Goal: Complete application form

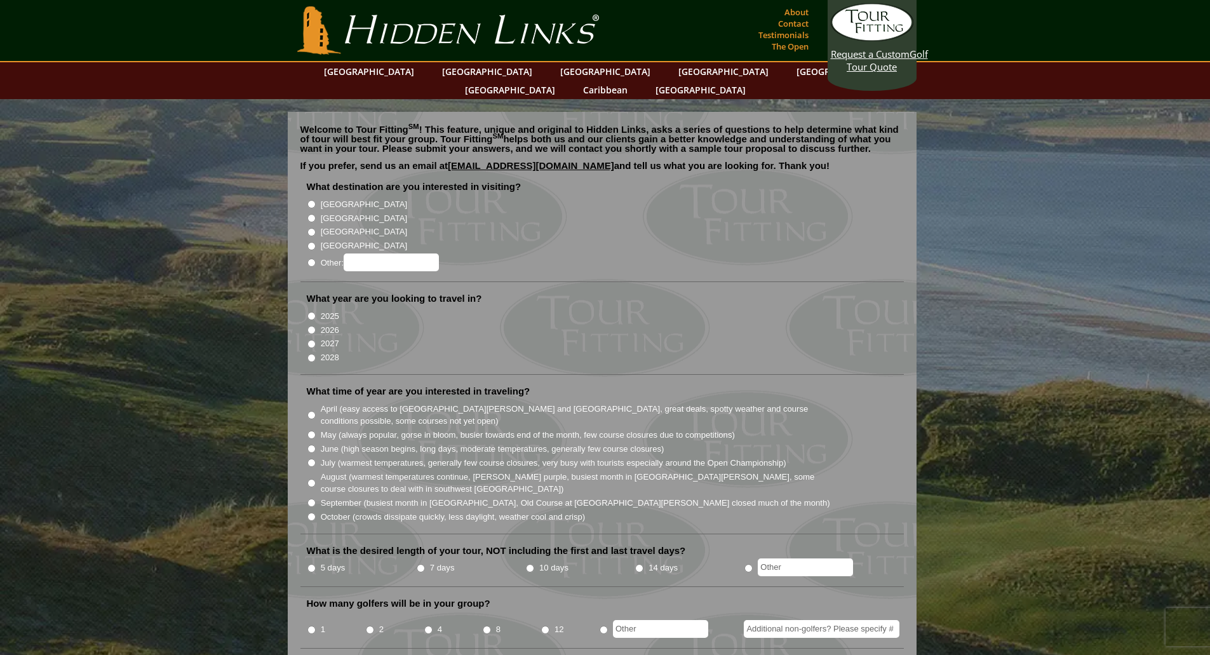
click at [312, 340] on input "2027" at bounding box center [311, 344] width 8 height 8
radio input "true"
click at [311, 200] on input "[GEOGRAPHIC_DATA]" at bounding box center [311, 204] width 8 height 8
radio input "true"
click at [311, 445] on input "June (high season begins, long days, moderate temperatures, generally few cours…" at bounding box center [311, 449] width 8 height 8
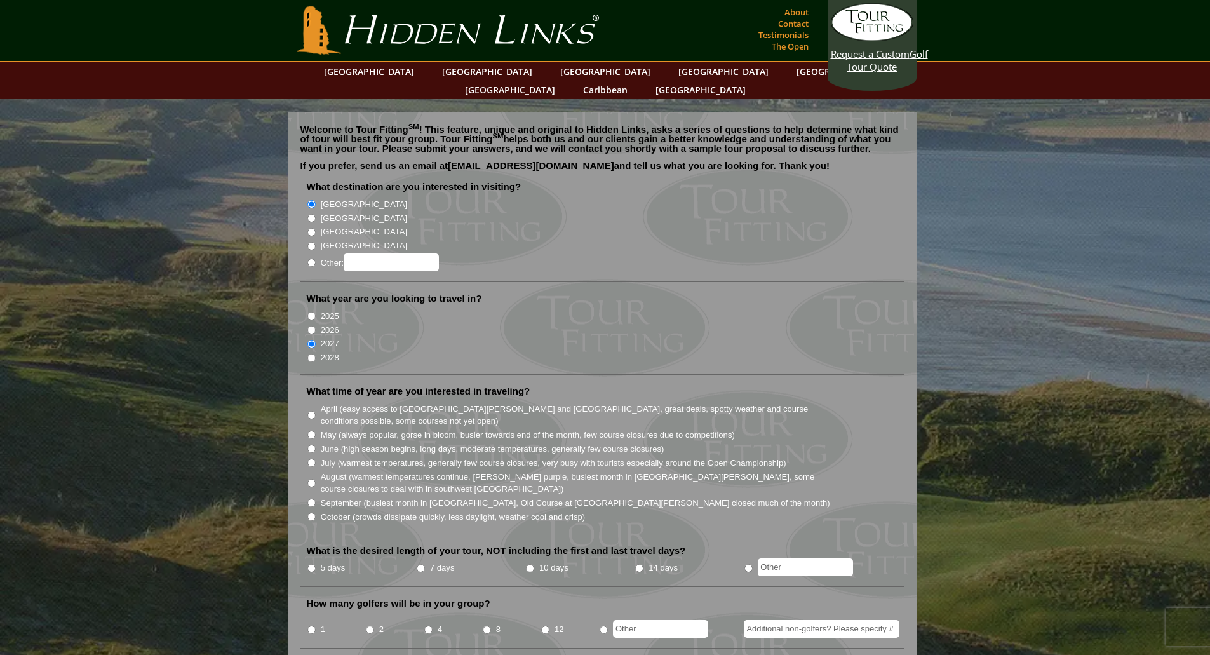
radio input "true"
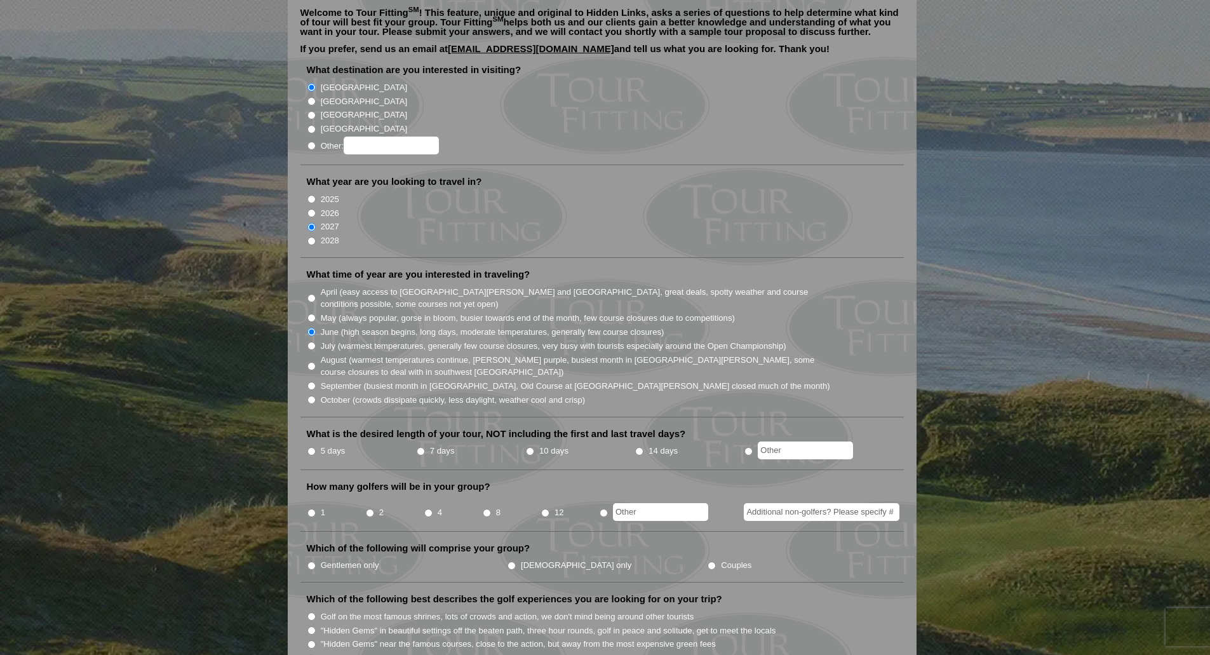
scroll to position [127, 0]
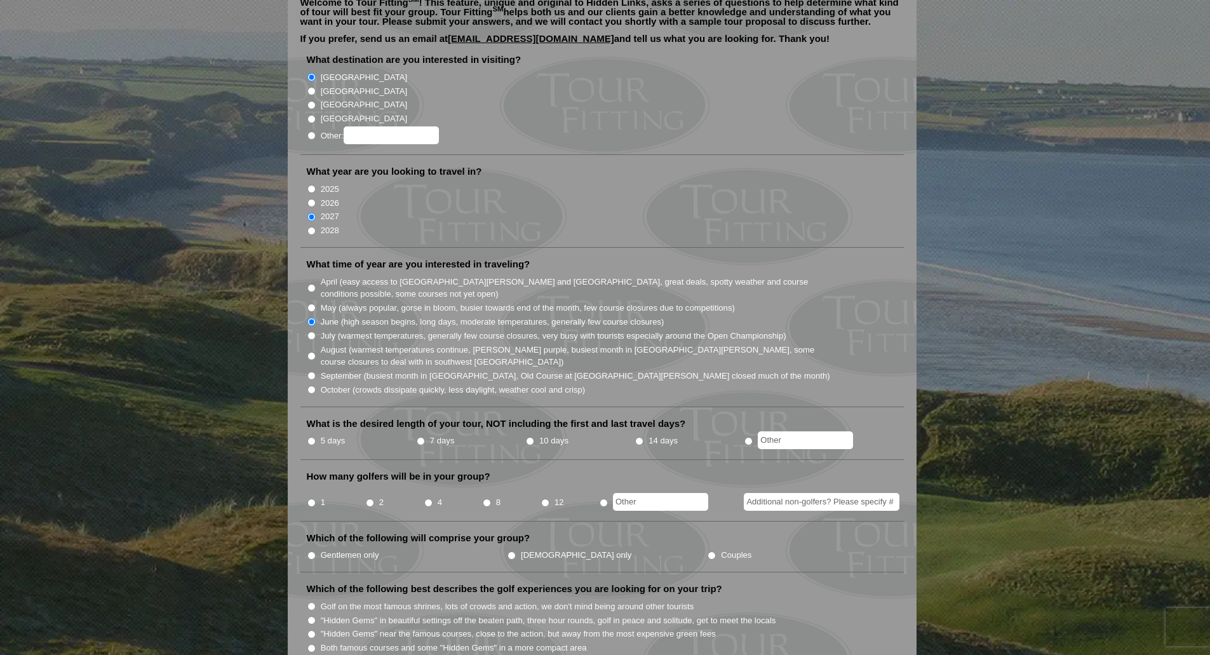
click at [420, 437] on input "7 days" at bounding box center [421, 441] width 8 height 8
radio input "true"
click at [429, 499] on input "4" at bounding box center [428, 503] width 8 height 8
radio input "true"
click at [312, 551] on input "Gentlemen only" at bounding box center [311, 555] width 8 height 8
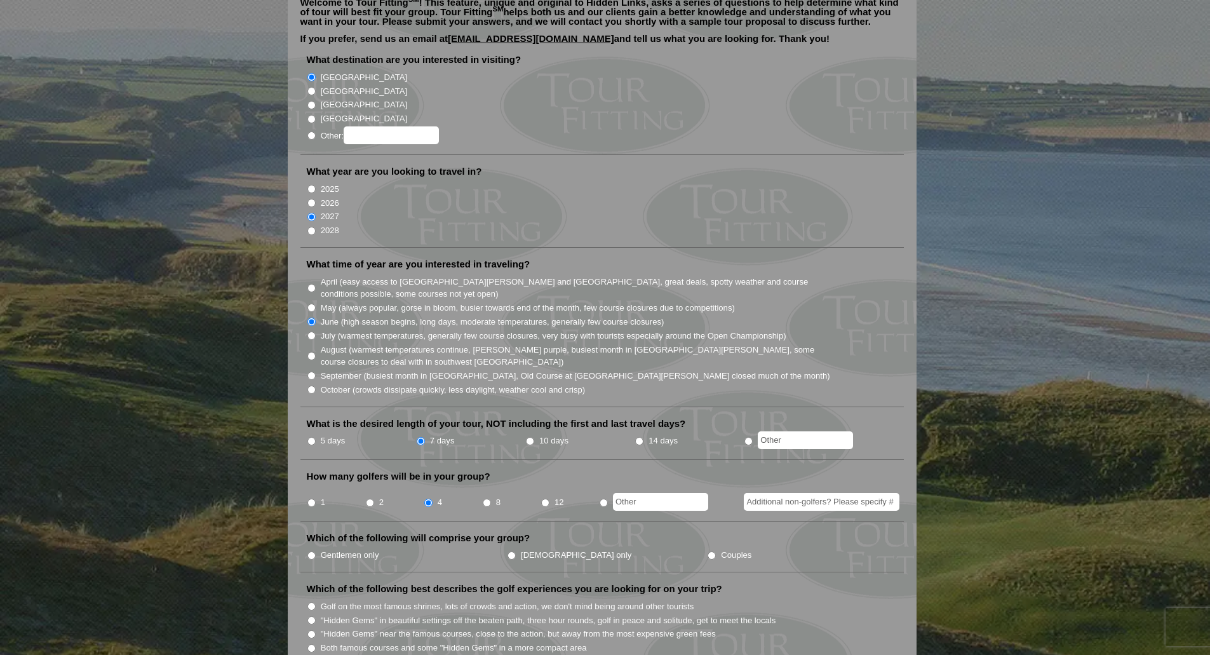
radio input "true"
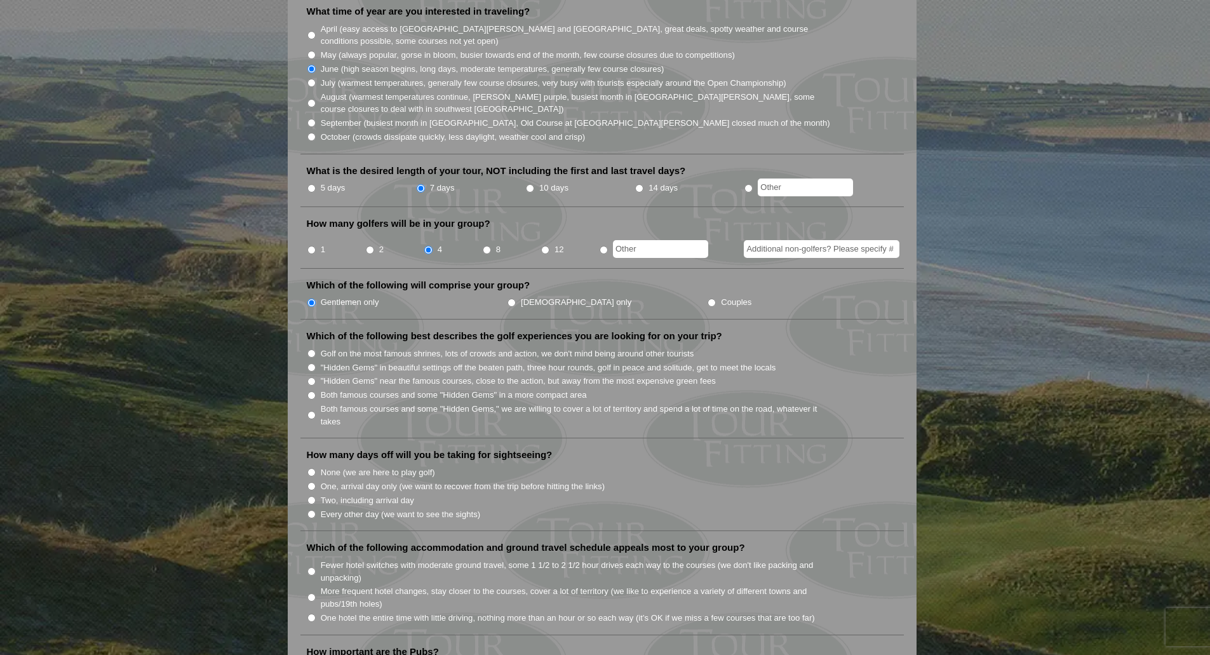
scroll to position [381, 0]
click at [312, 390] on input "Both famous courses and some "Hidden Gems" in a more compact area" at bounding box center [311, 394] width 8 height 8
radio input "true"
click at [311, 495] on input "Two, including arrival day" at bounding box center [311, 499] width 8 height 8
radio input "true"
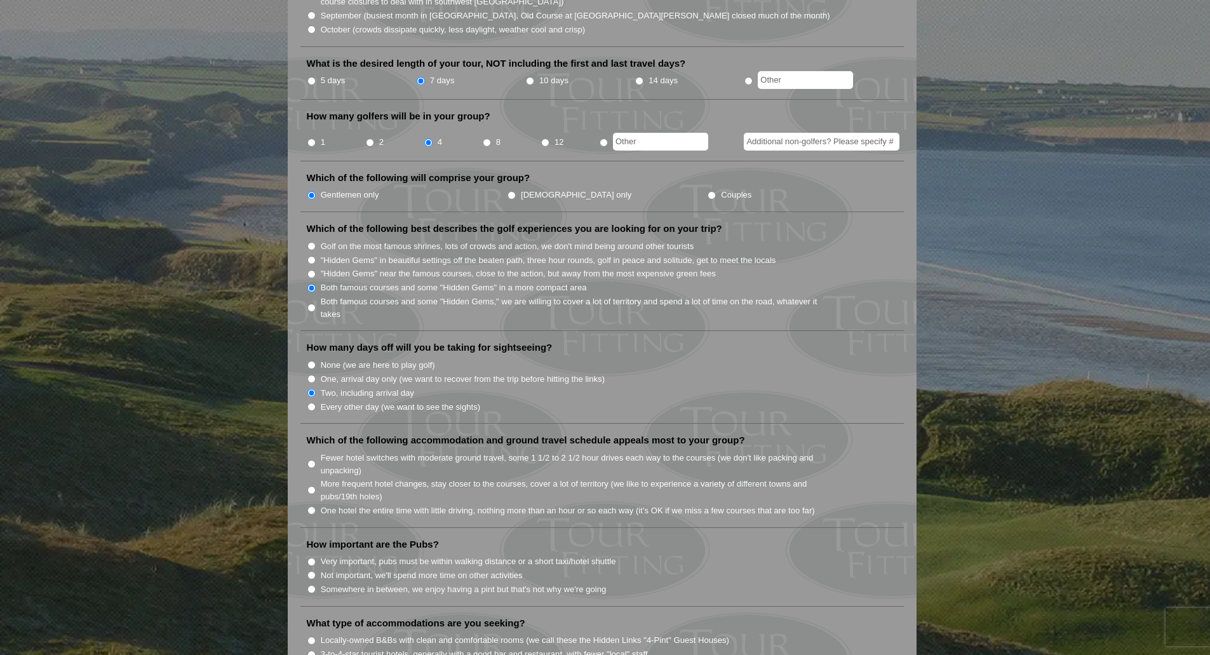
scroll to position [572, 0]
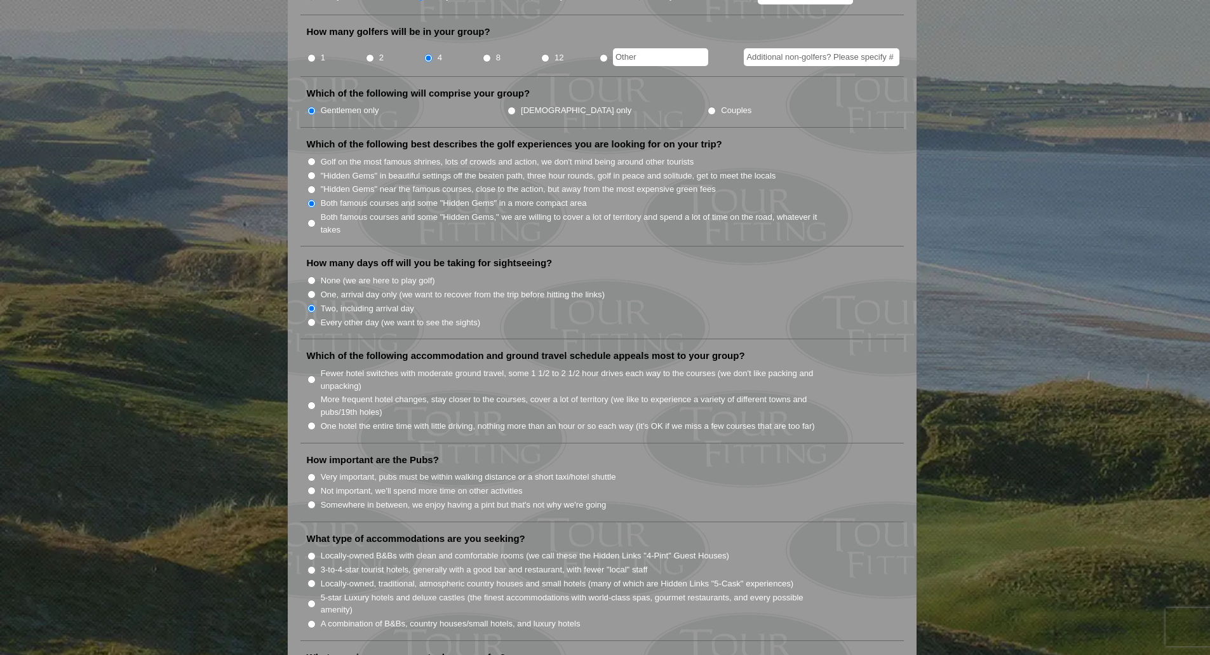
click at [312, 375] on input "Fewer hotel switches with moderate ground travel, some 1 1/2 to 2 1/2 hour driv…" at bounding box center [311, 379] width 8 height 8
radio input "true"
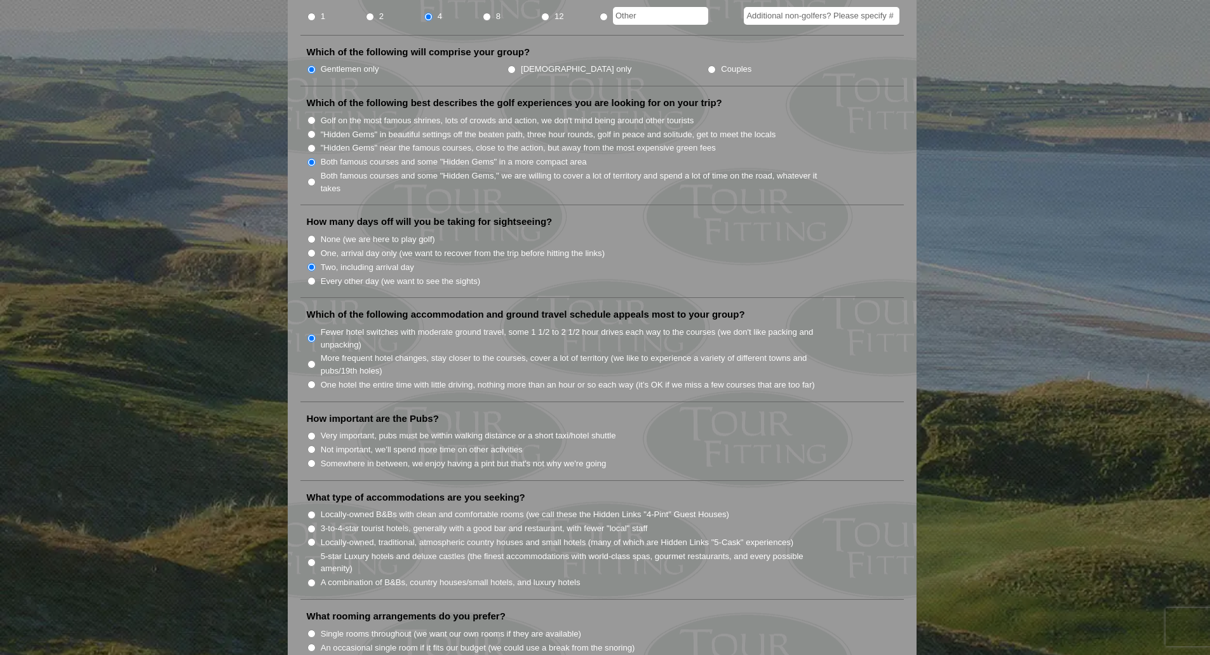
scroll to position [635, 0]
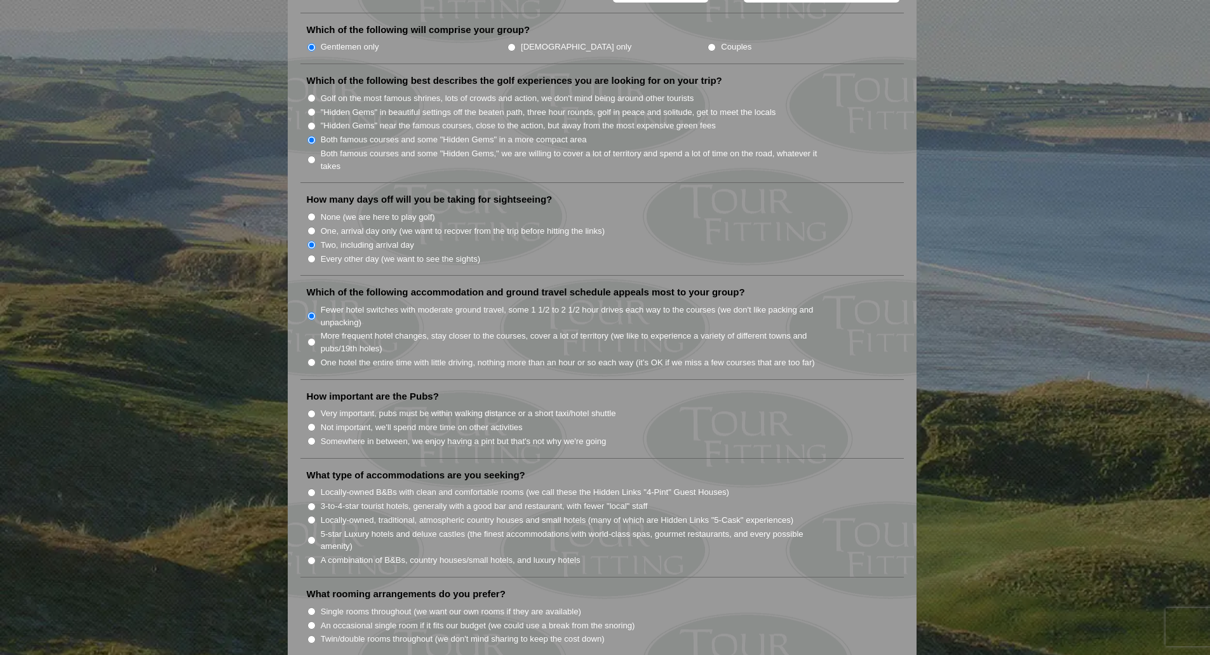
click at [310, 437] on input "Somewhere in between, we enjoy having a pint but that's not why we're going" at bounding box center [311, 441] width 8 height 8
radio input "true"
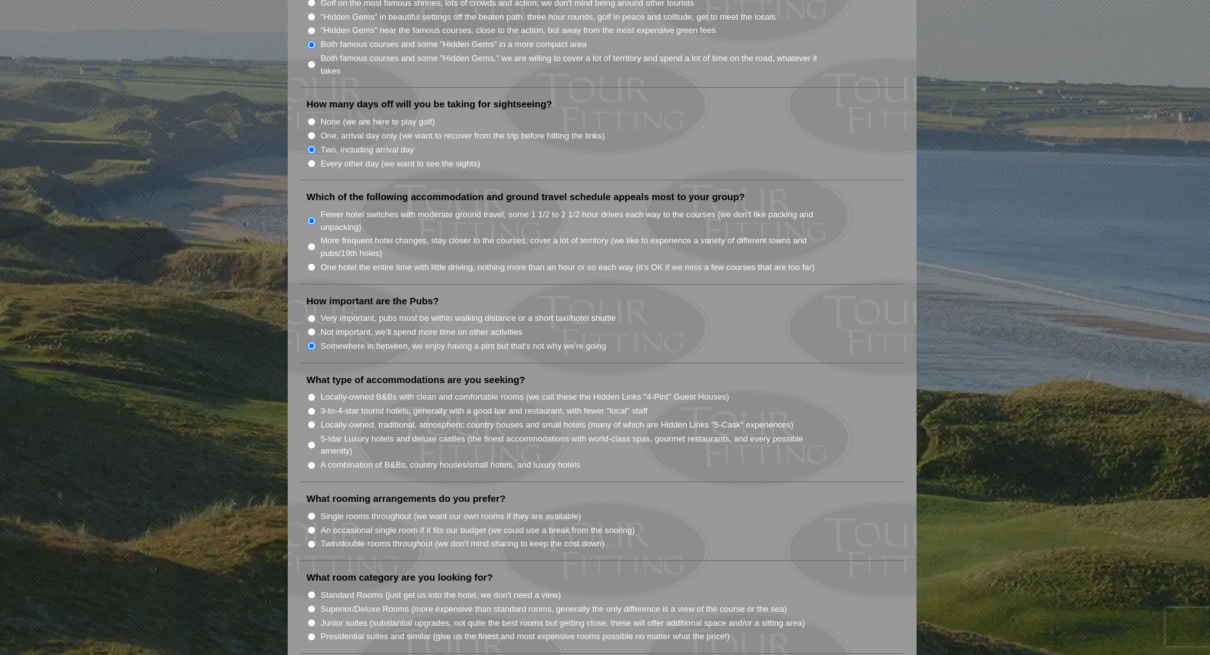
scroll to position [762, 0]
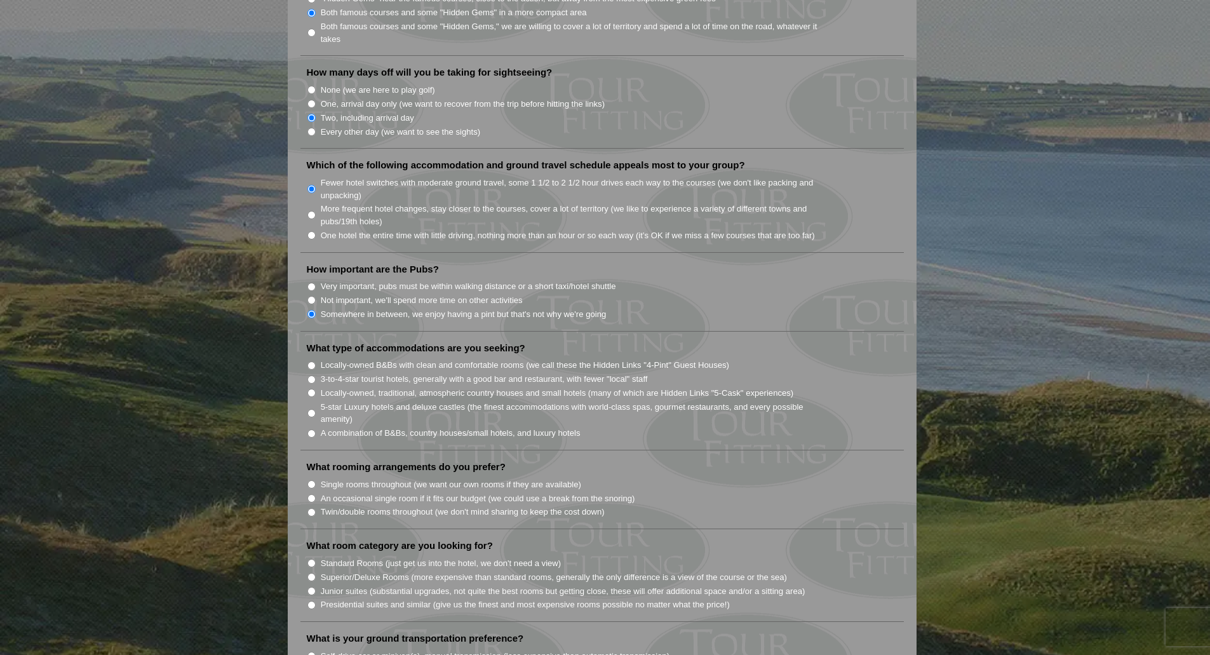
click at [312, 480] on input "Single rooms throughout (we want our own rooms if they are available)" at bounding box center [311, 484] width 8 height 8
radio input "true"
click at [309, 375] on input "3-to-4-star tourist hotels, generally with a good bar and restaurant, with fewe…" at bounding box center [311, 379] width 8 height 8
radio input "true"
click at [312, 361] on input "Locally-owned B&Bs with clean and comfortable rooms (we call these the Hidden L…" at bounding box center [311, 365] width 8 height 8
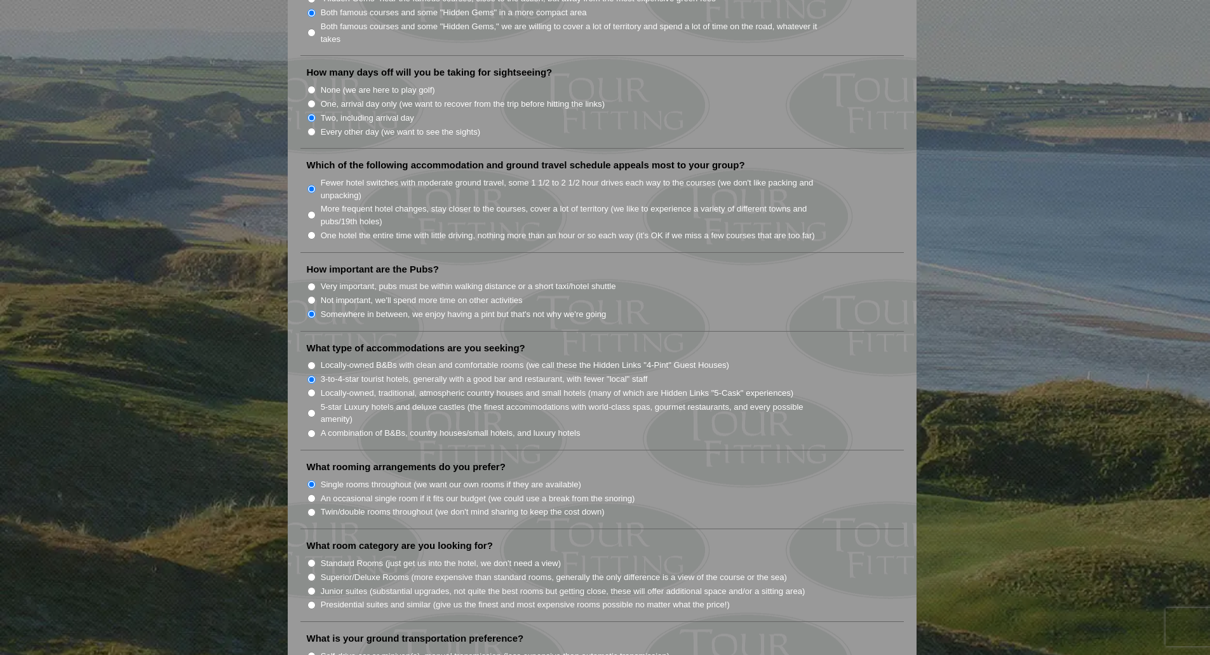
radio input "true"
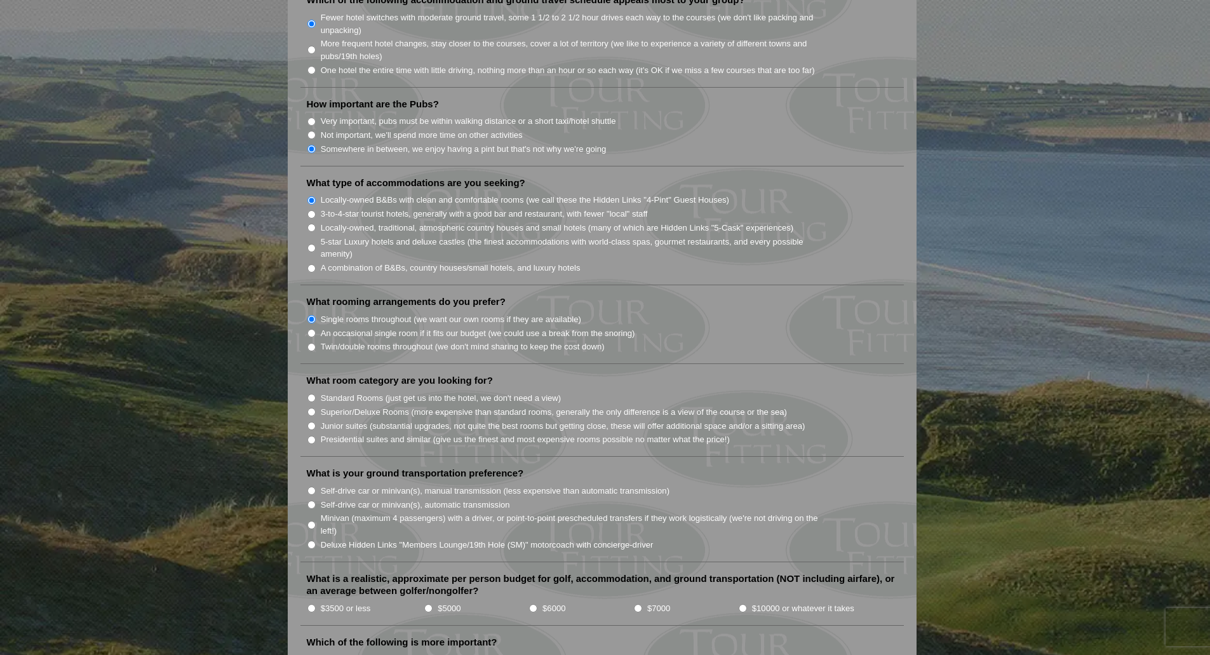
scroll to position [953, 0]
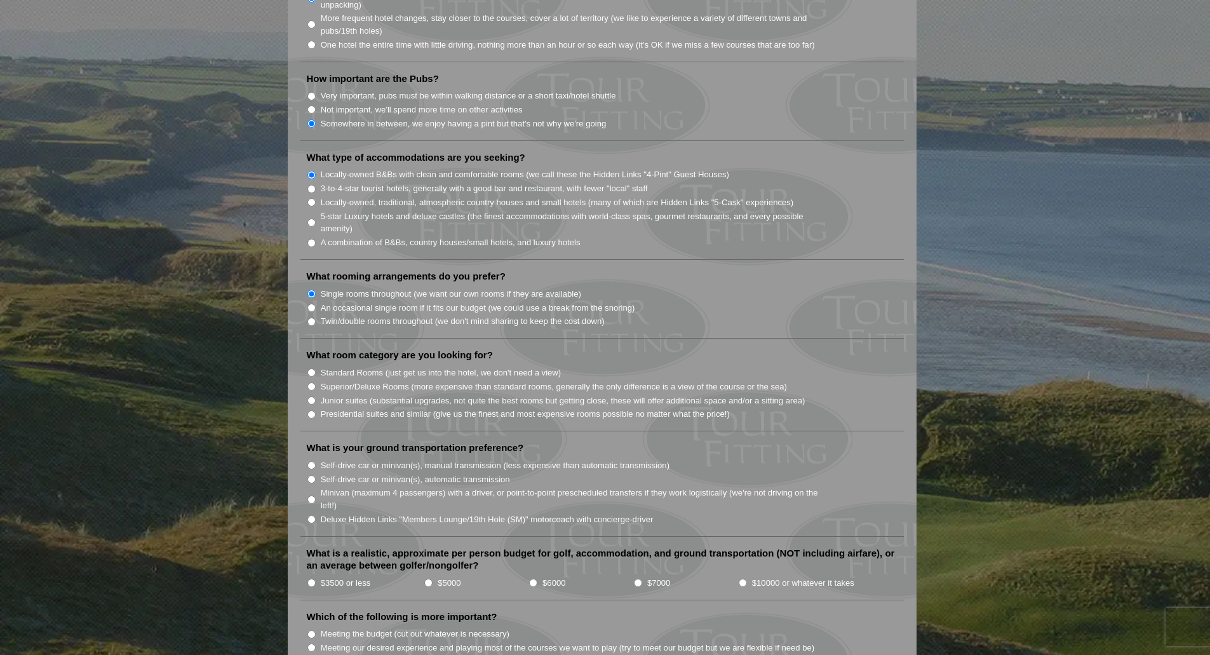
click at [311, 368] on input "Standard Rooms (just get us into the hotel, we don't need a view)" at bounding box center [311, 372] width 8 height 8
radio input "true"
click at [311, 475] on input "Self-drive car or minivan(s), automatic transmission" at bounding box center [311, 479] width 8 height 8
radio input "true"
click at [311, 495] on input "Minivan (maximum 4 passengers) with a driver, or point-to-point prescheduled tr…" at bounding box center [311, 499] width 8 height 8
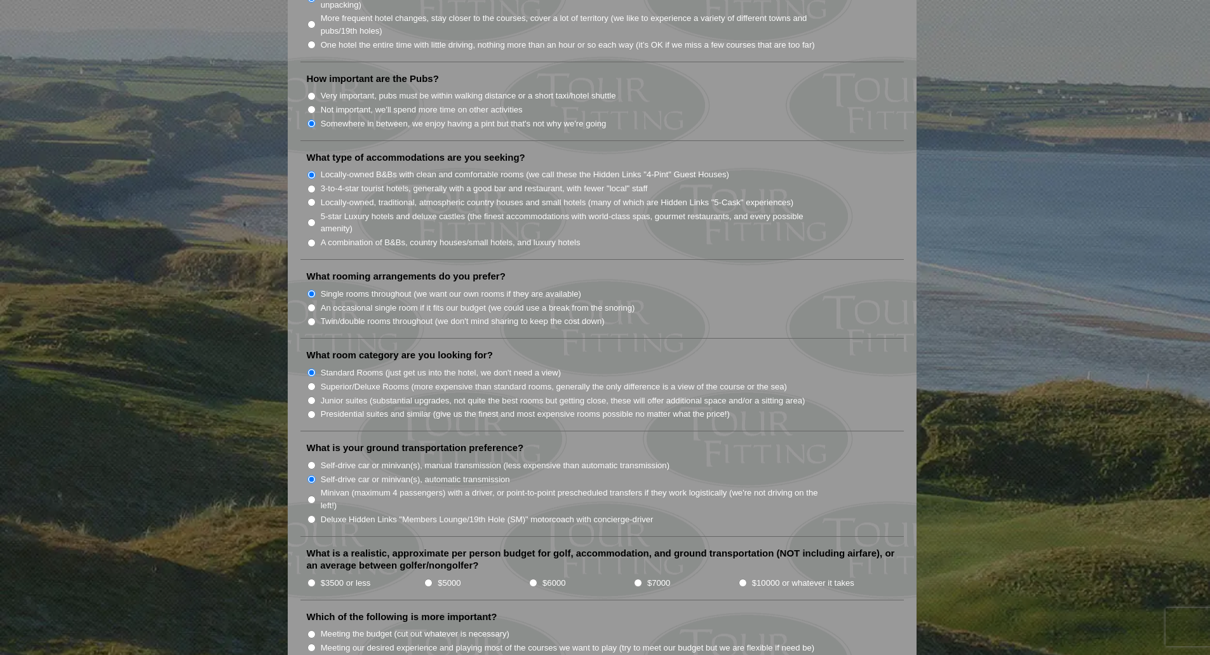
radio input "true"
click at [310, 475] on input "Self-drive car or minivan(s), automatic transmission" at bounding box center [311, 479] width 8 height 8
radio input "true"
click at [424, 575] on li "$5000" at bounding box center [476, 582] width 105 height 14
click at [429, 579] on input "$5000" at bounding box center [428, 583] width 8 height 8
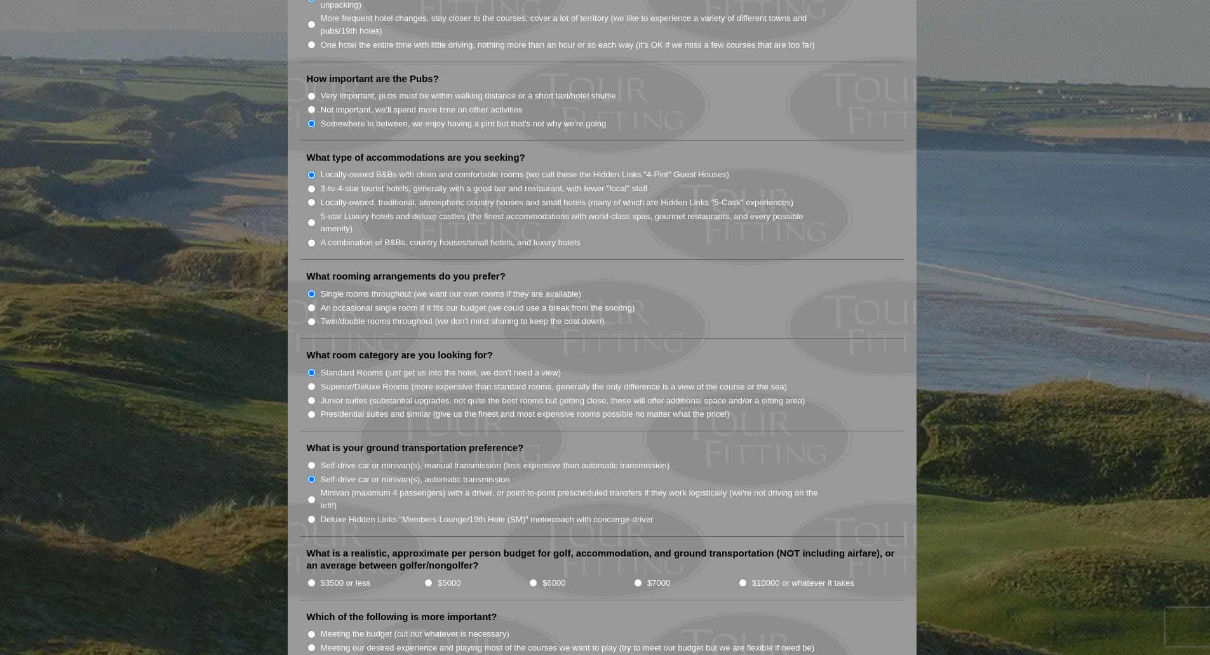
radio input "true"
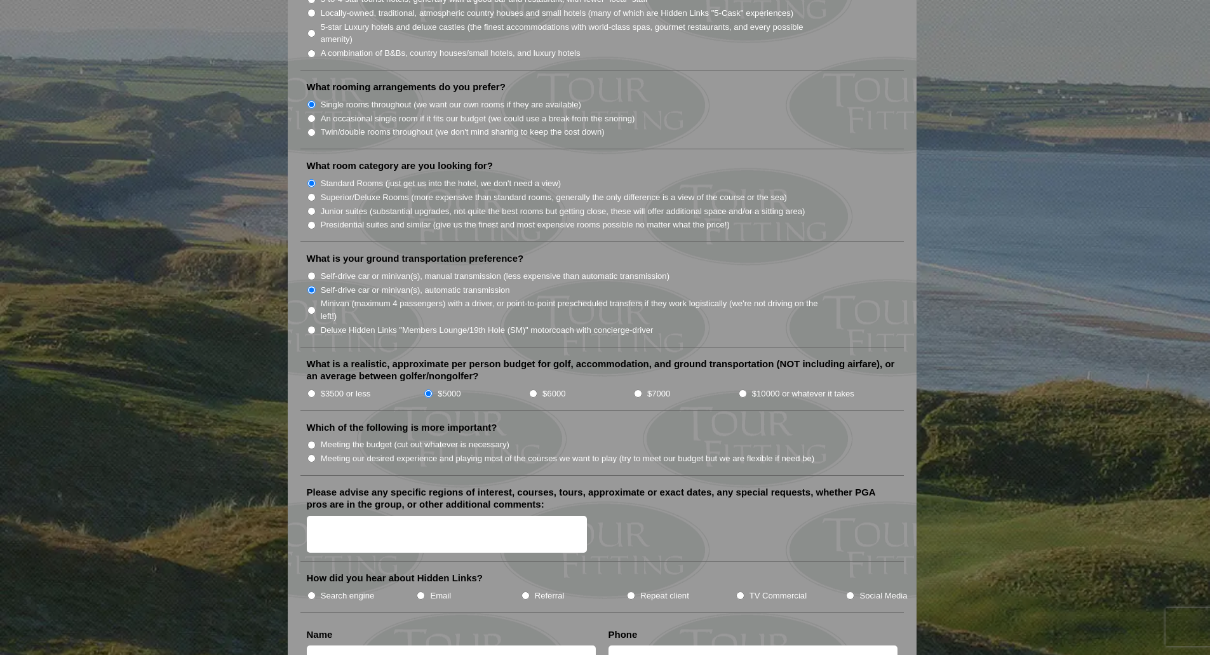
scroll to position [1143, 0]
click at [312, 453] on input "Meeting our desired experience and playing most of the courses we want to play …" at bounding box center [311, 457] width 8 height 8
radio input "true"
click at [312, 590] on input "Search engine" at bounding box center [311, 594] width 8 height 8
radio input "true"
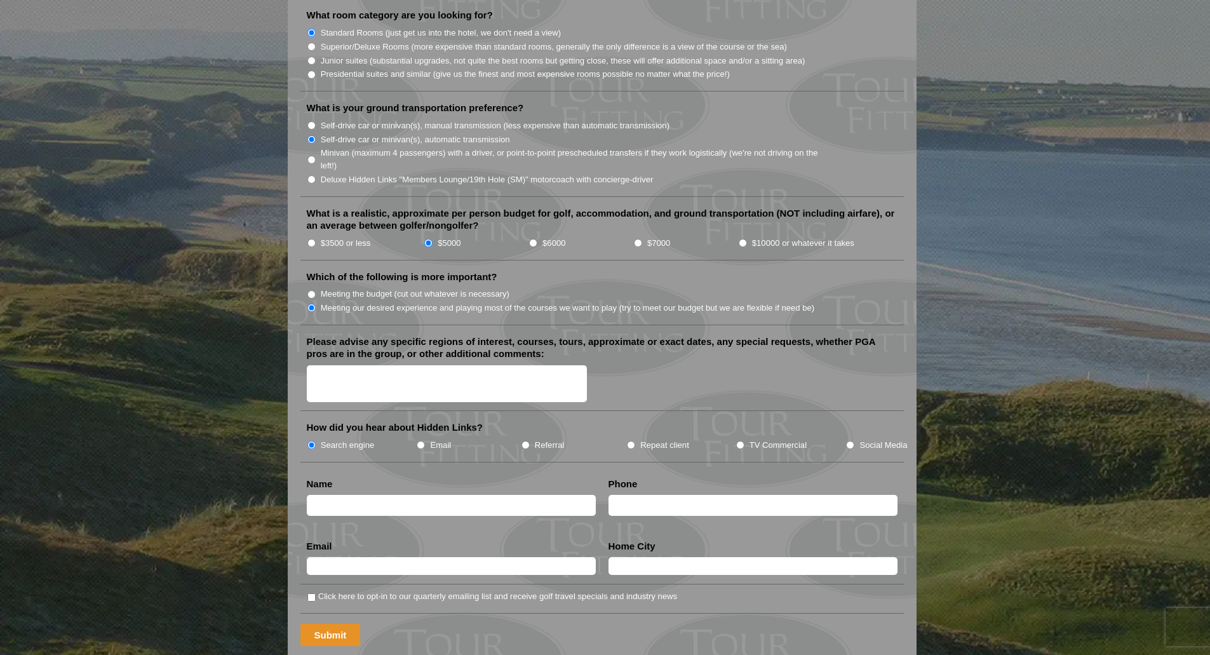
scroll to position [1334, 0]
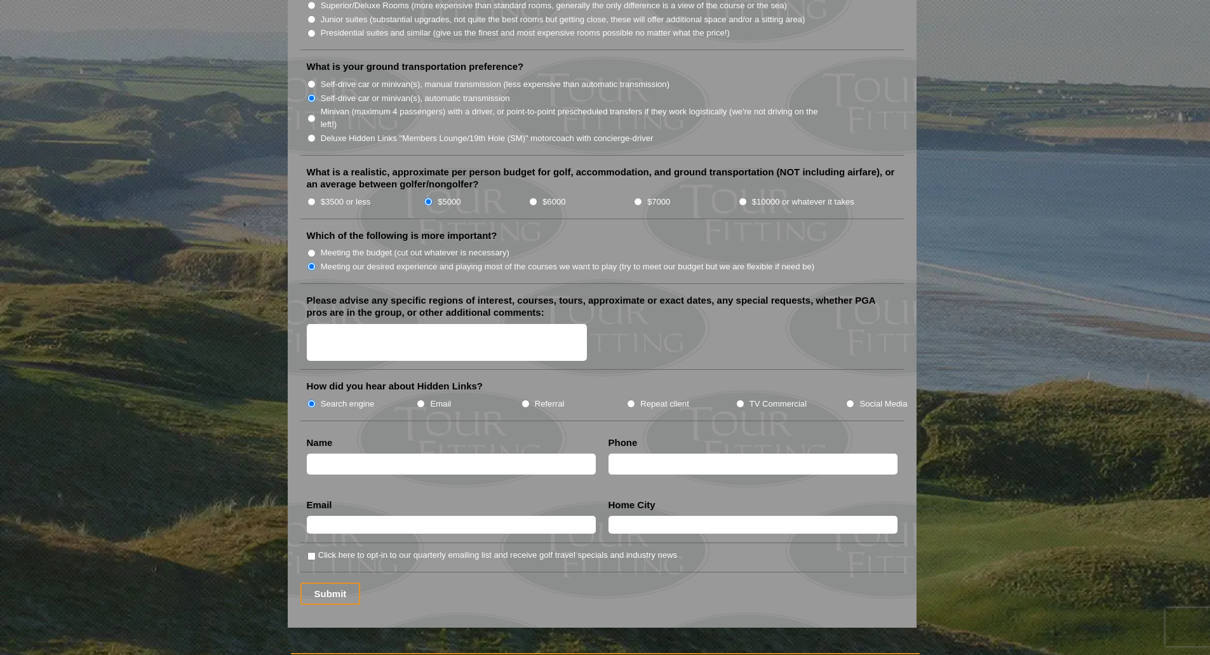
click at [347, 453] on input "text" at bounding box center [451, 463] width 289 height 21
type input "[PERSON_NAME]"
type input "8033481814"
type input "[EMAIL_ADDRESS][DOMAIN_NAME]"
type input "Columbia SC"
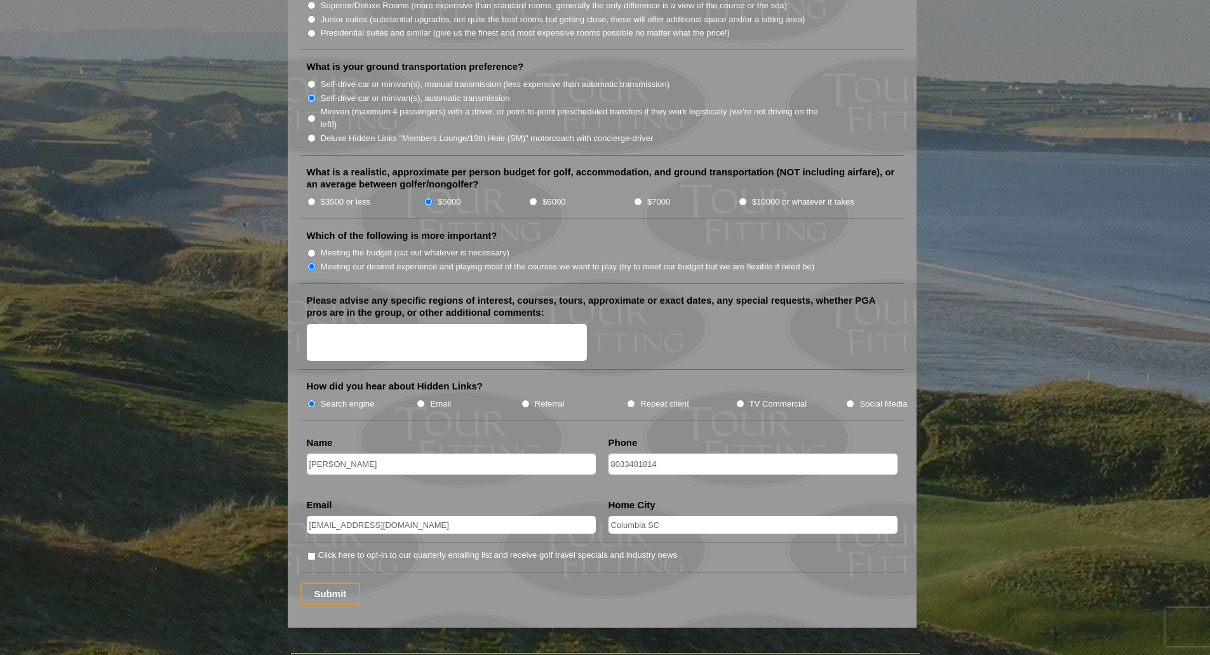
click at [312, 552] on input "Click here to opt-in to our quarterly emailing list and receive golf travel spe…" at bounding box center [311, 556] width 8 height 8
checkbox input "true"
click at [319, 582] on input "Submit" at bounding box center [330, 593] width 60 height 22
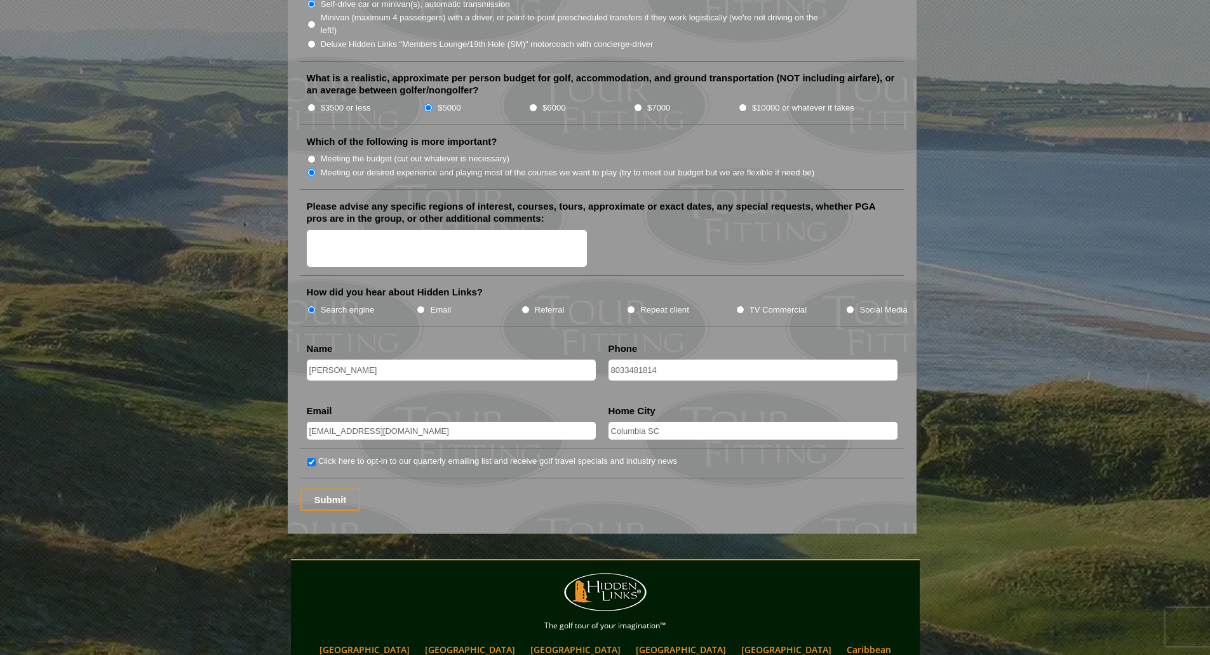
scroll to position [1418, 0]
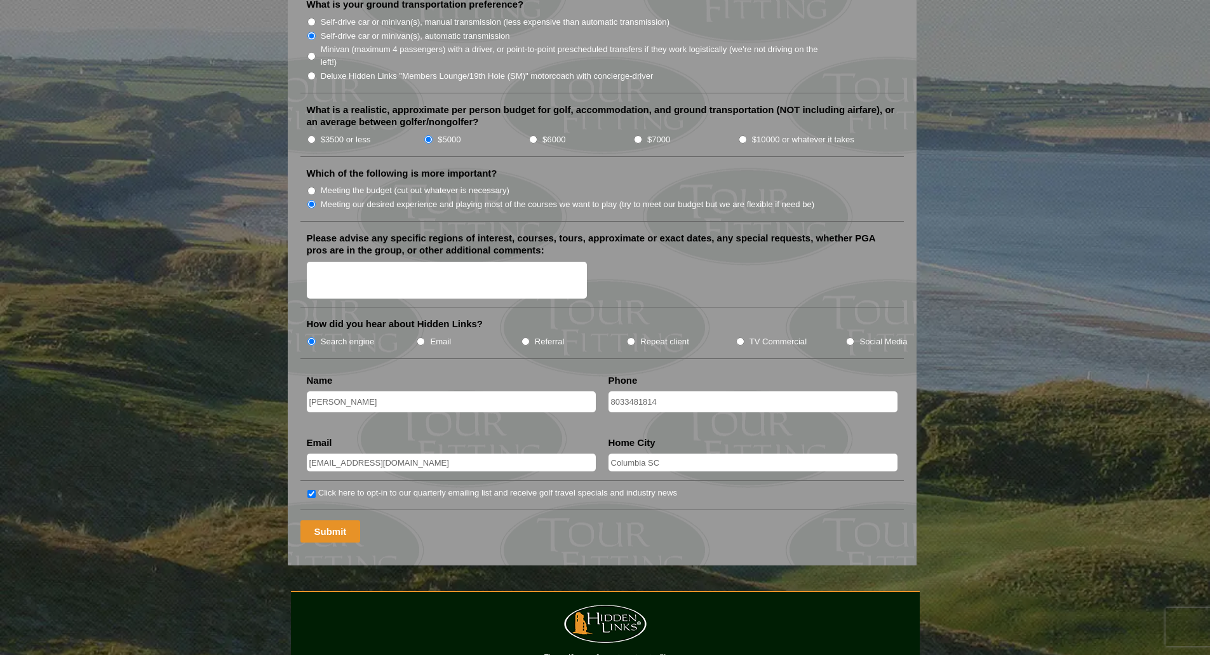
click at [335, 520] on input "Submit" at bounding box center [330, 531] width 60 height 22
